Goal: Entertainment & Leisure: Consume media (video, audio)

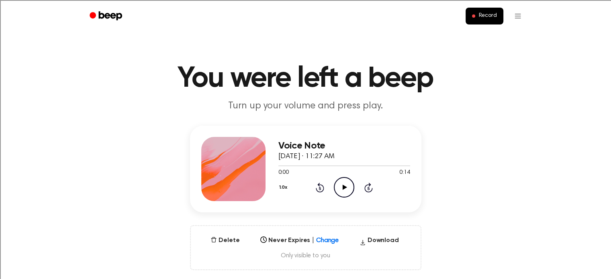
click at [351, 184] on icon "Play Audio" at bounding box center [344, 187] width 20 height 20
click at [342, 188] on icon "Play Audio" at bounding box center [344, 187] width 20 height 20
click at [231, 242] on button "Delete" at bounding box center [224, 241] width 35 height 10
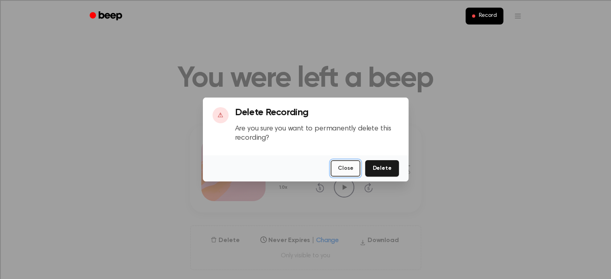
click at [352, 169] on button "Close" at bounding box center [346, 168] width 30 height 16
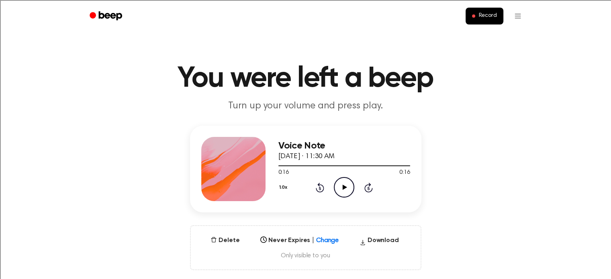
click at [342, 185] on icon "Play Audio" at bounding box center [344, 187] width 20 height 20
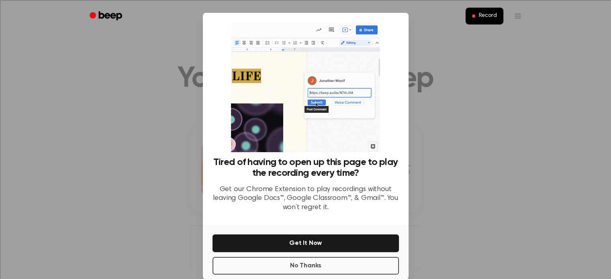
click at [487, 205] on div at bounding box center [305, 139] width 611 height 279
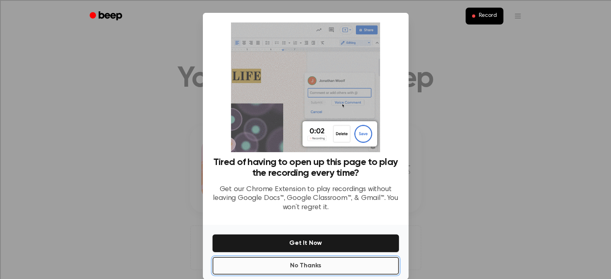
click at [358, 266] on button "No Thanks" at bounding box center [306, 266] width 186 height 18
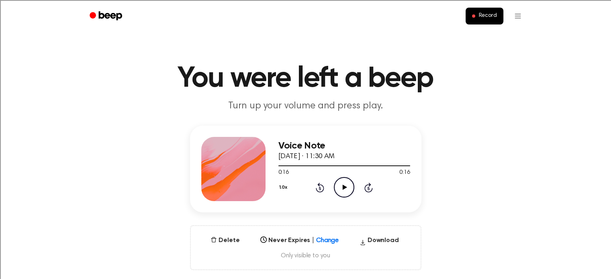
click at [350, 186] on icon "Play Audio" at bounding box center [344, 187] width 20 height 20
click at [344, 188] on icon "Pause Audio" at bounding box center [344, 187] width 20 height 20
